Goal: Task Accomplishment & Management: Use online tool/utility

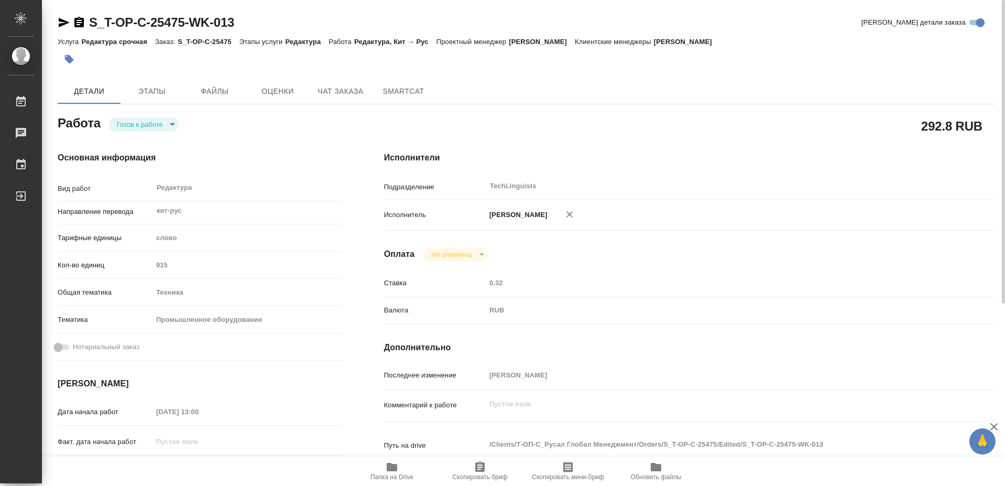
click at [395, 470] on icon "button" at bounding box center [392, 466] width 10 height 8
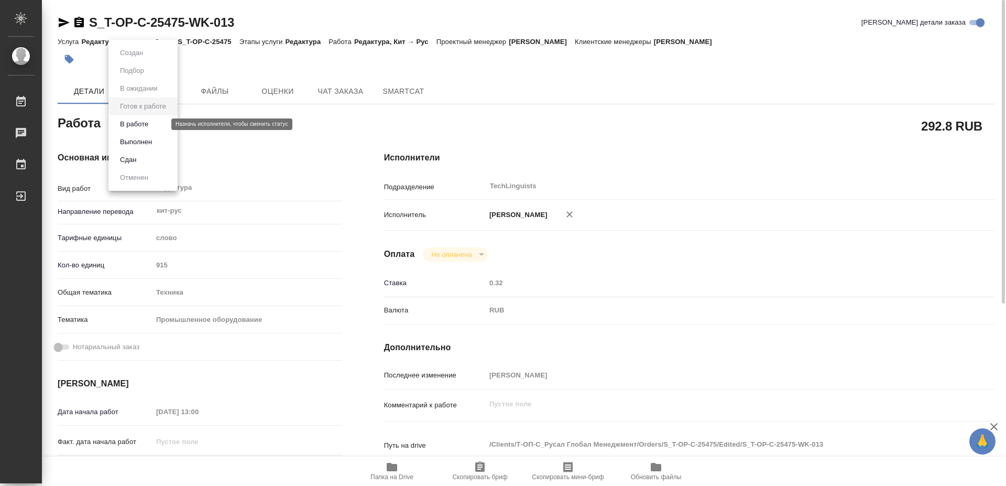
click at [160, 124] on body "🙏 .cls-1 fill:#fff; AWATERA [PERSON_NAME] 0 Чаты График Выйти S_T-OP-C-25475-WK…" at bounding box center [503, 243] width 1006 height 486
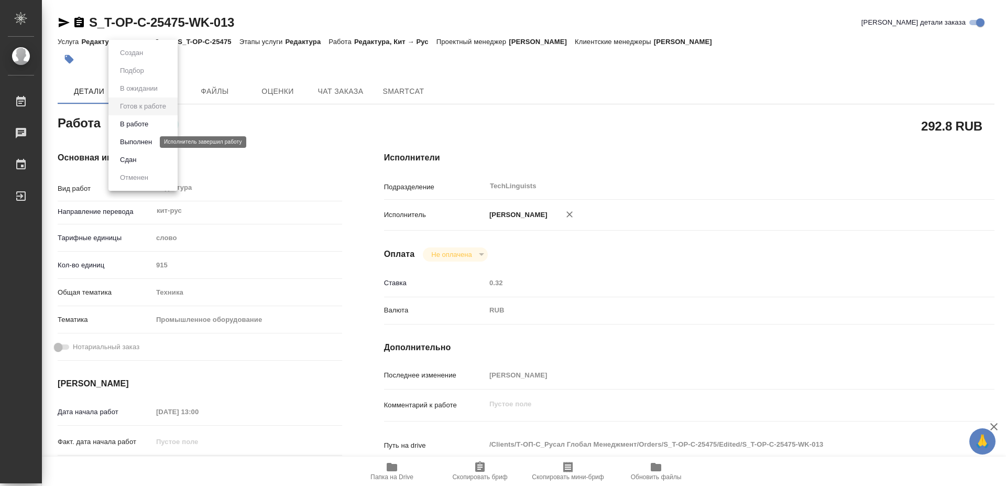
click at [133, 142] on button "Выполнен" at bounding box center [136, 142] width 38 height 12
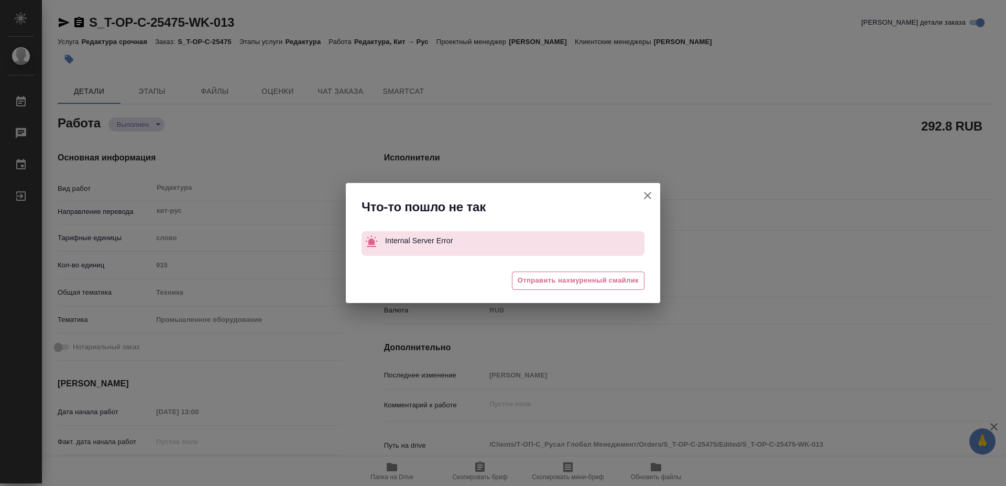
type textarea "x"
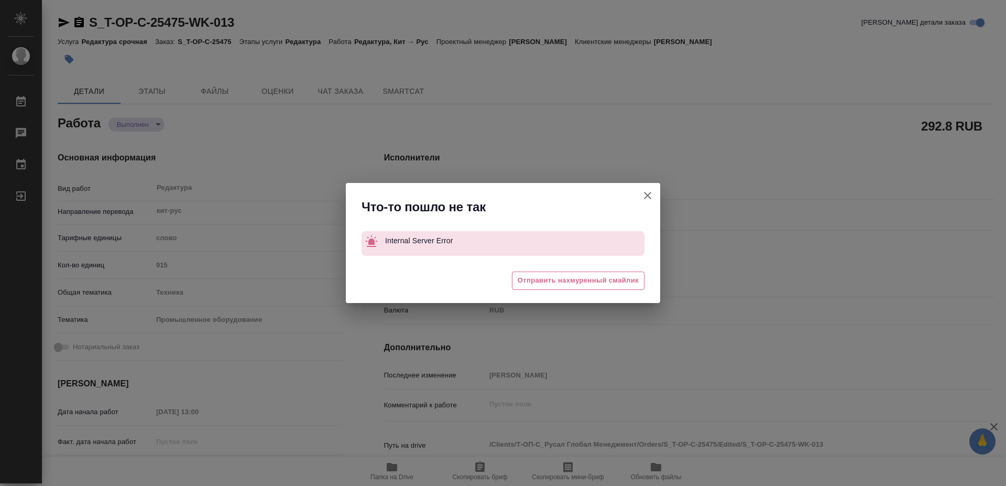
type textarea "x"
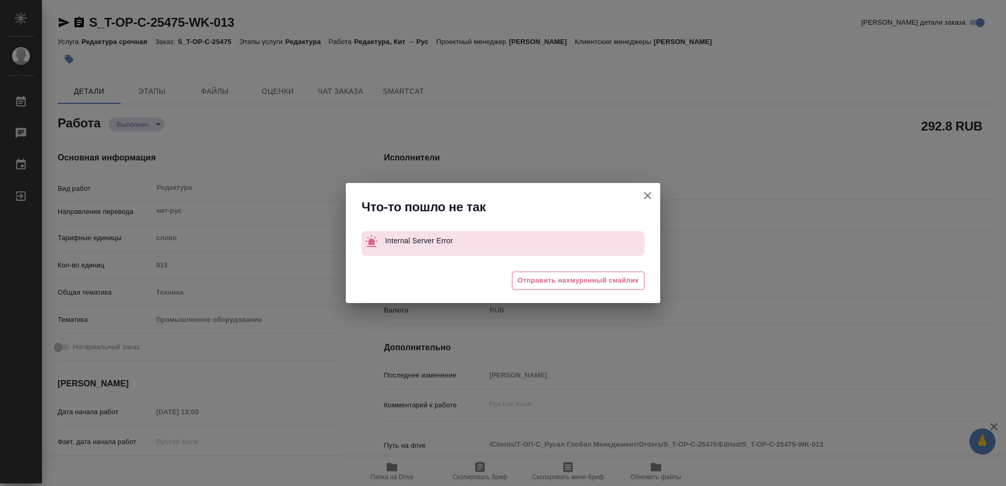
type textarea "x"
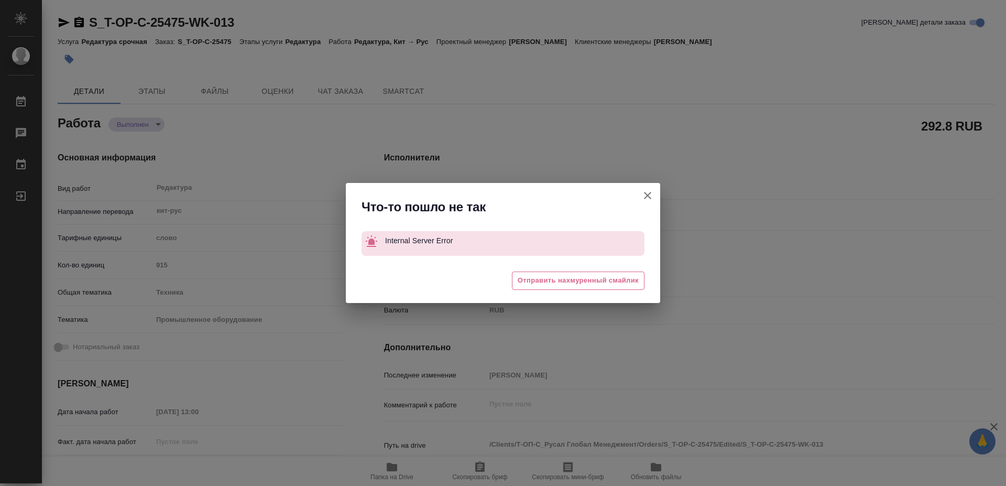
click at [704, 195] on div "Что-то пошло не так Internal Server Error 😔 Отправить нахмуренный смайлик" at bounding box center [503, 243] width 1006 height 486
